Goal: Task Accomplishment & Management: Use online tool/utility

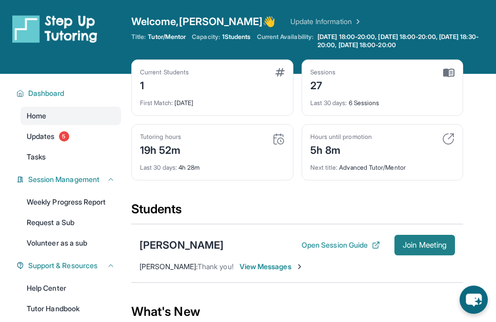
click at [403, 245] on span "Join Meeting" at bounding box center [425, 245] width 44 height 6
